Goal: Information Seeking & Learning: Learn about a topic

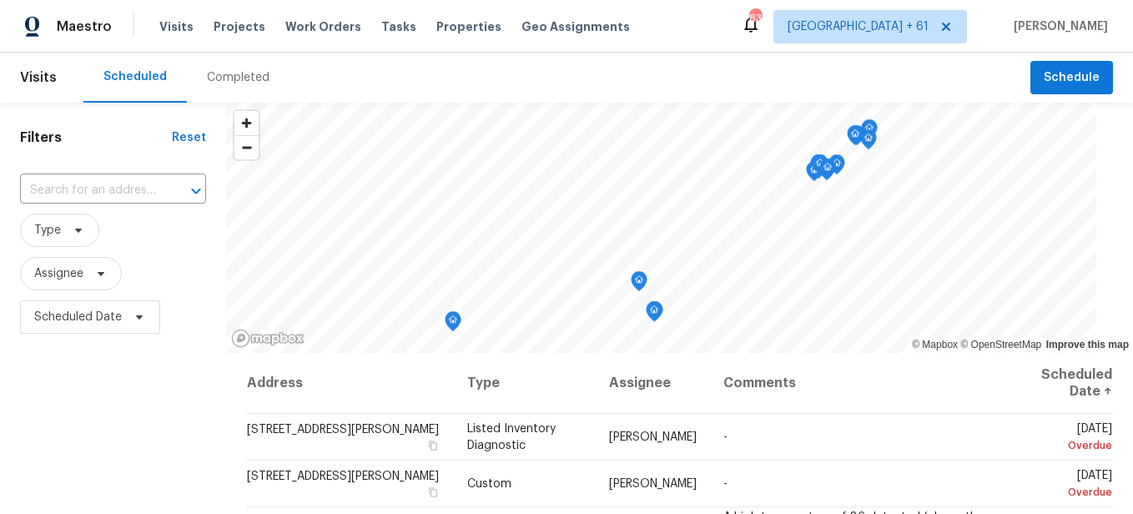
click at [248, 88] on div "Completed" at bounding box center [238, 78] width 103 height 50
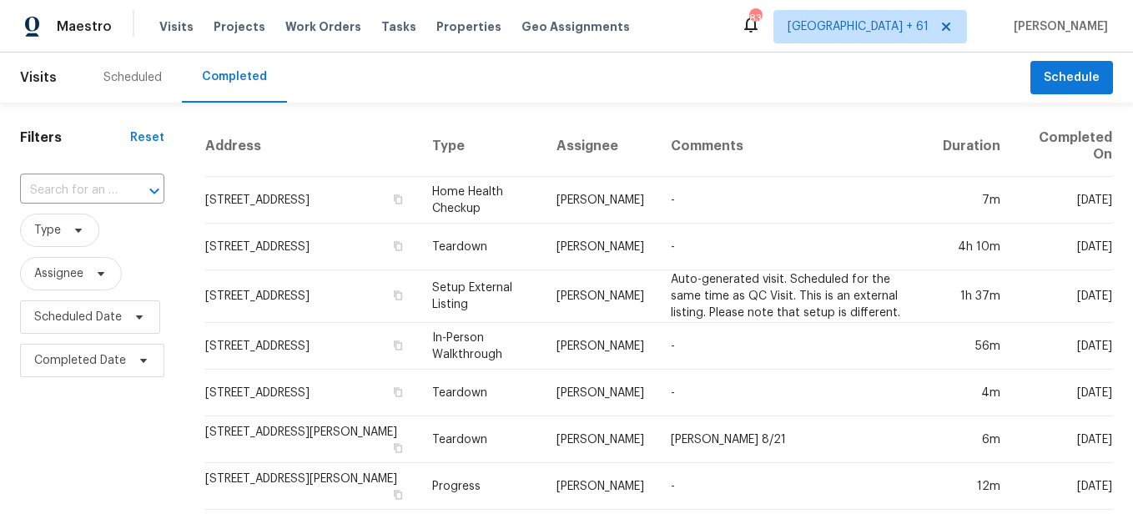
click at [134, 185] on div at bounding box center [142, 190] width 43 height 23
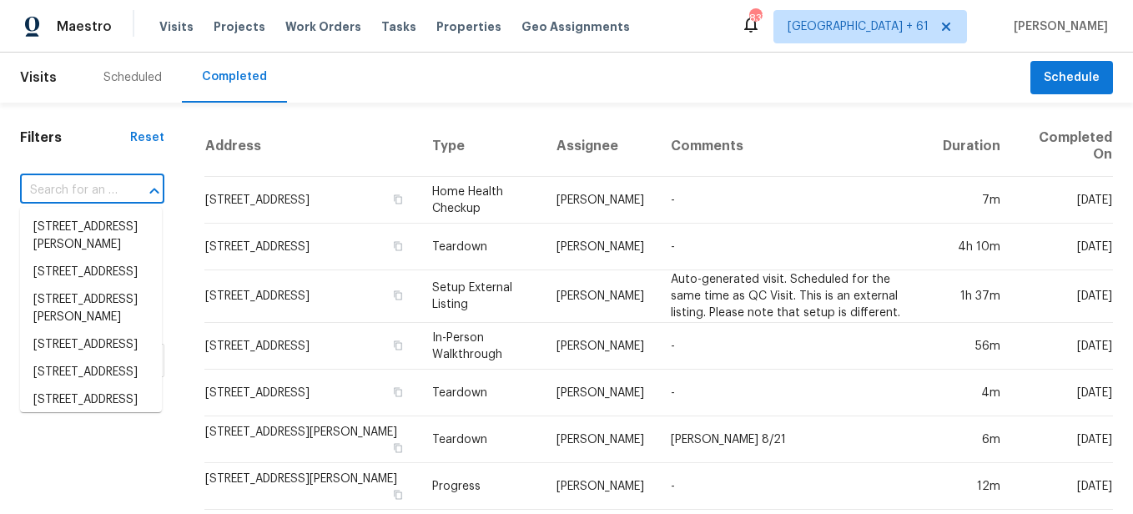
paste input "[STREET_ADDRESS]"
type input "[STREET_ADDRESS]"
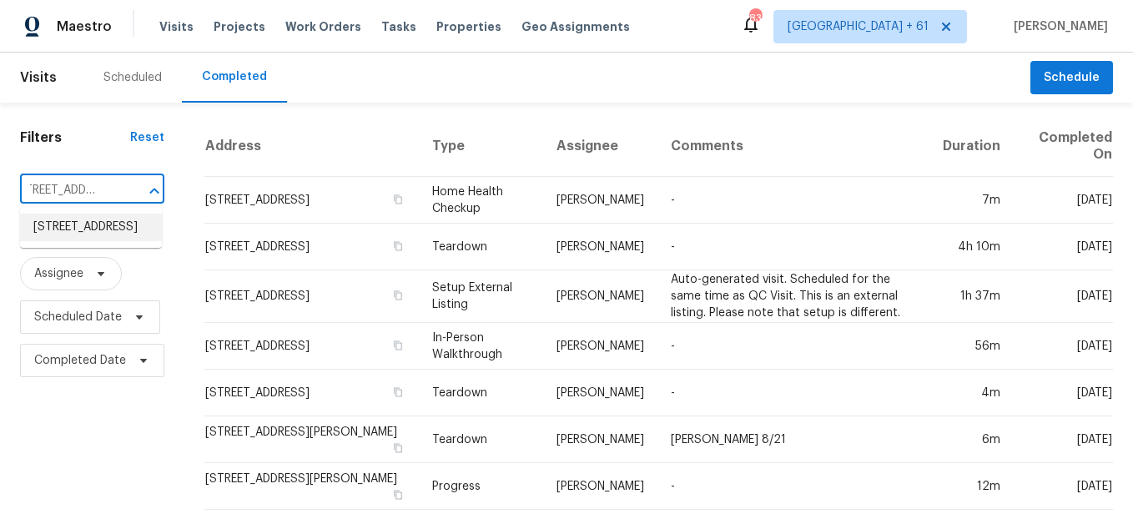
click at [106, 235] on li "[STREET_ADDRESS]" at bounding box center [91, 228] width 142 height 28
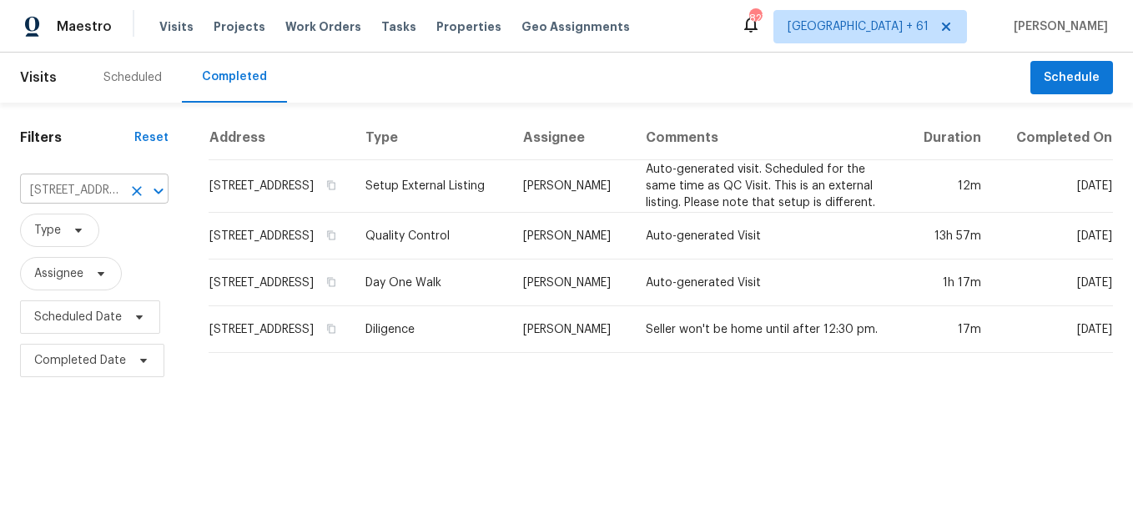
click at [129, 199] on icon "Clear" at bounding box center [137, 191] width 17 height 17
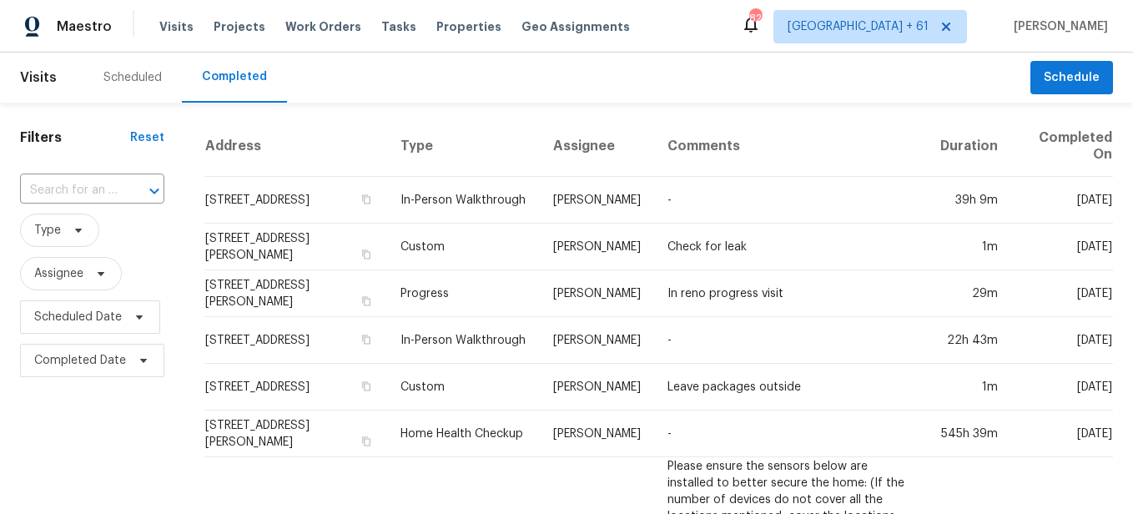
click at [90, 184] on input "text" at bounding box center [69, 191] width 98 height 26
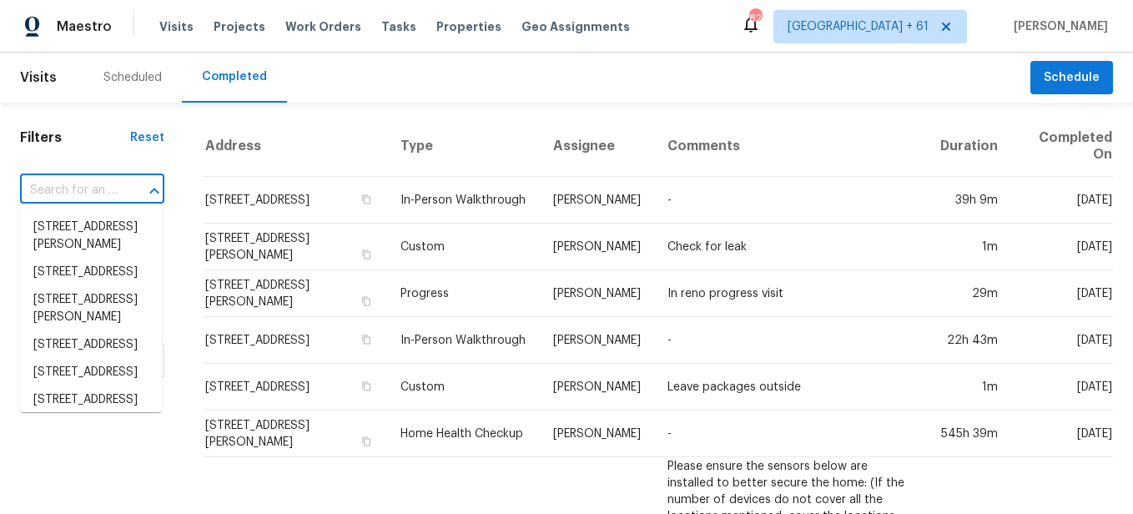
paste input "[STREET_ADDRESS]"
type input "[STREET_ADDRESS]"
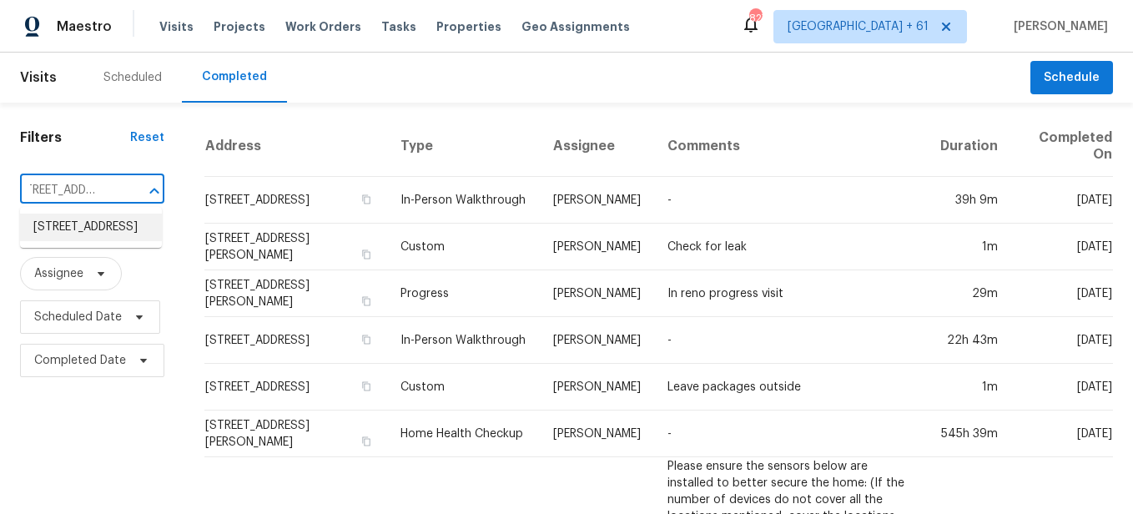
click at [108, 241] on li "[STREET_ADDRESS]" at bounding box center [91, 228] width 142 height 28
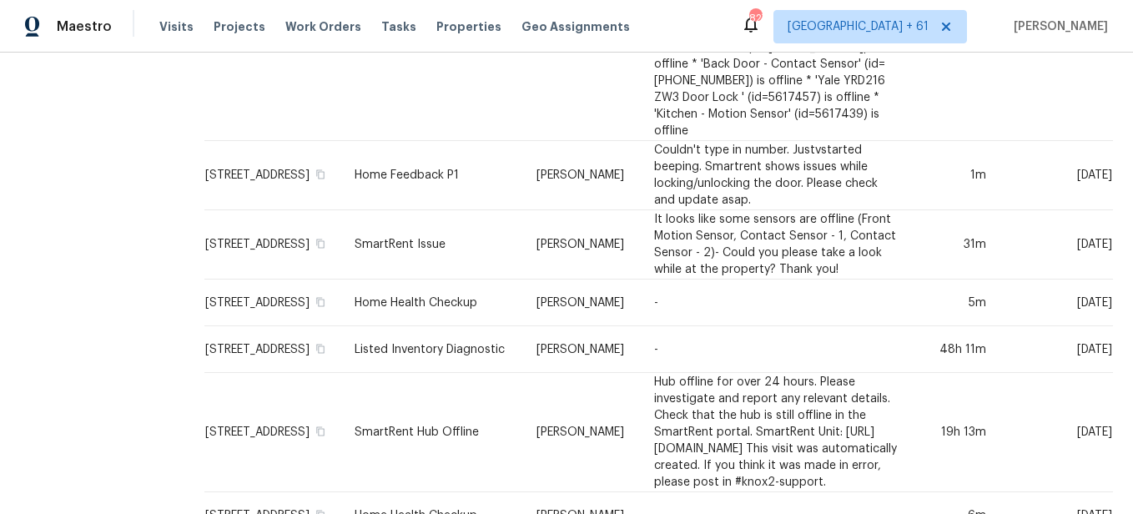
scroll to position [933, 0]
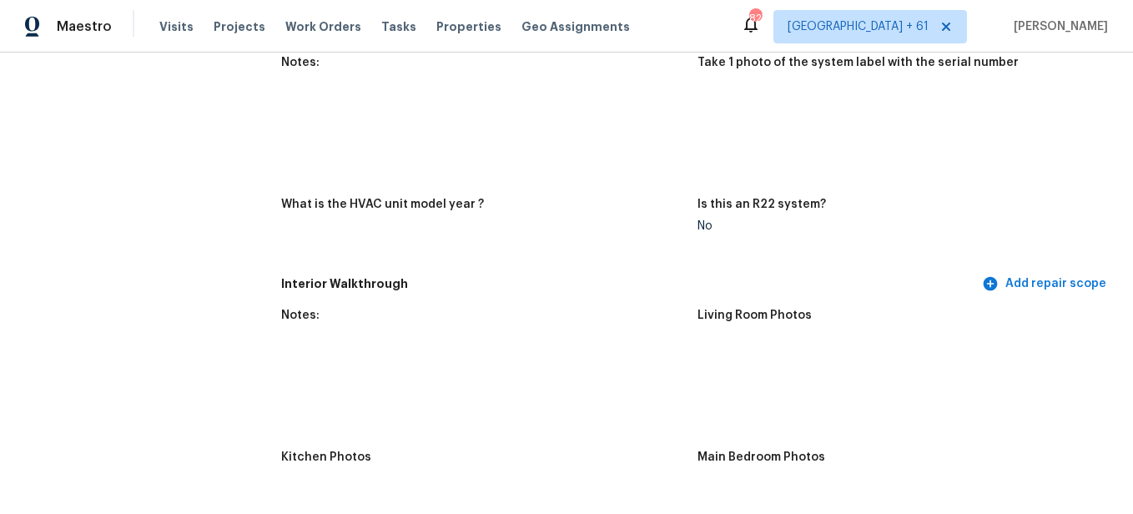
scroll to position [1836, 0]
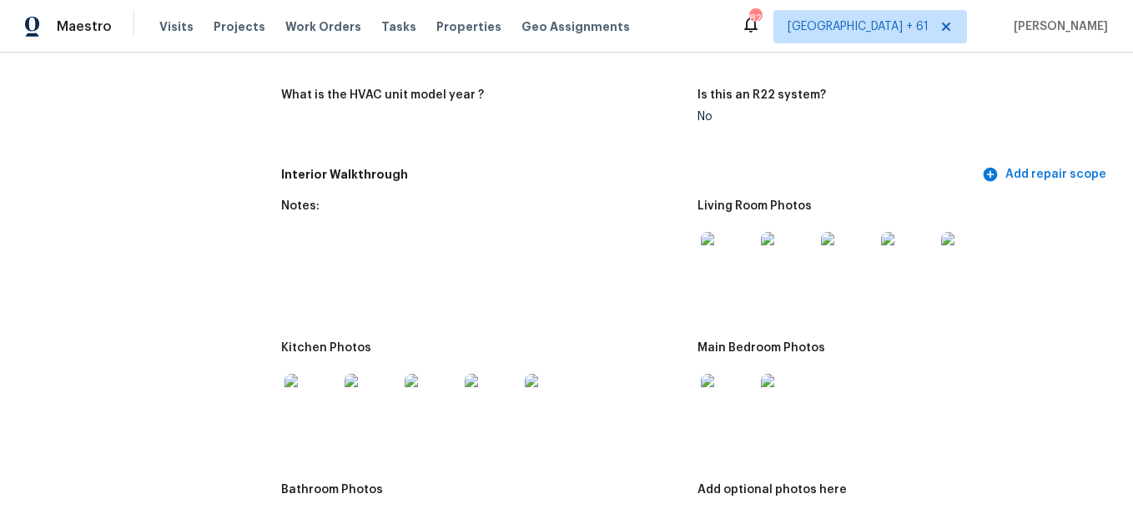
click at [717, 246] on img at bounding box center [727, 258] width 53 height 53
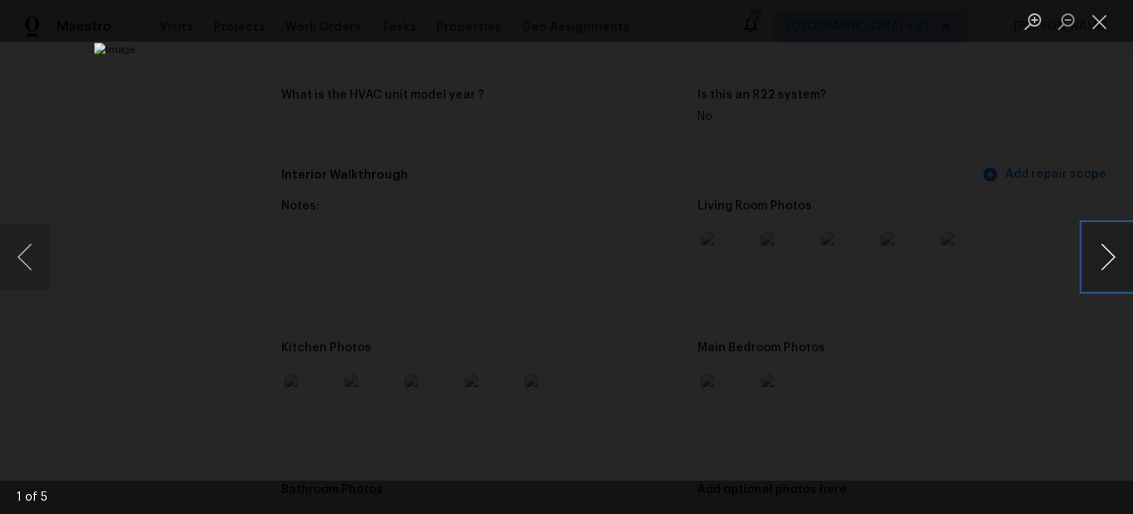
click at [1090, 270] on button "Next image" at bounding box center [1108, 257] width 50 height 67
click at [1092, 266] on button "Next image" at bounding box center [1108, 257] width 50 height 67
click at [1095, 271] on button "Next image" at bounding box center [1108, 257] width 50 height 67
